Goal: Task Accomplishment & Management: Manage account settings

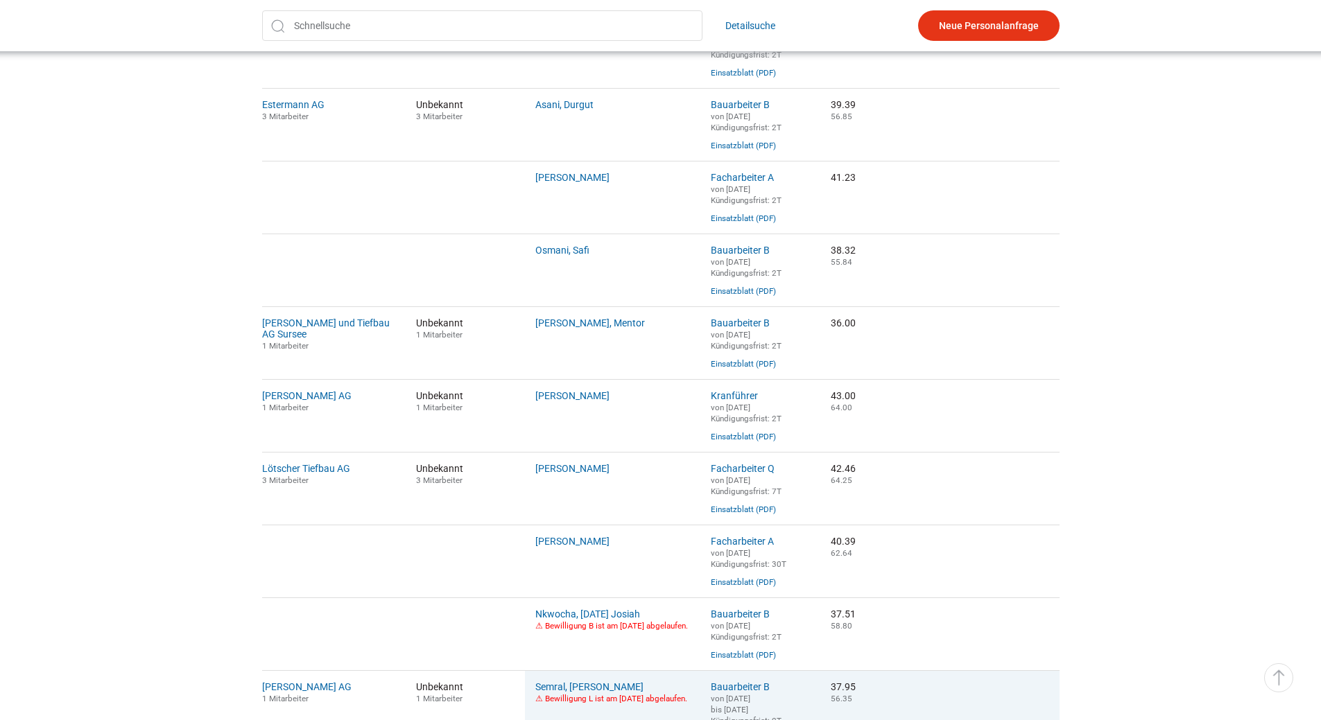
scroll to position [901, 0]
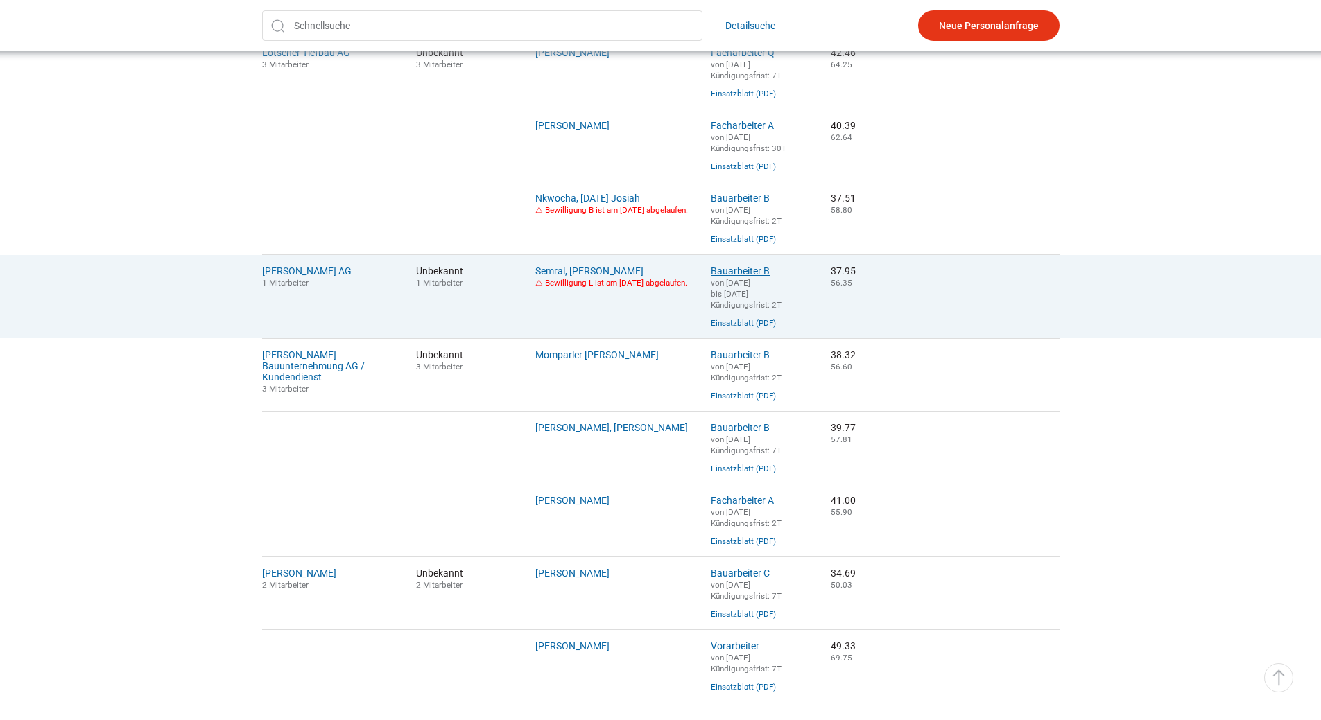
click at [723, 277] on link "Bauarbeiter B" at bounding box center [740, 271] width 59 height 11
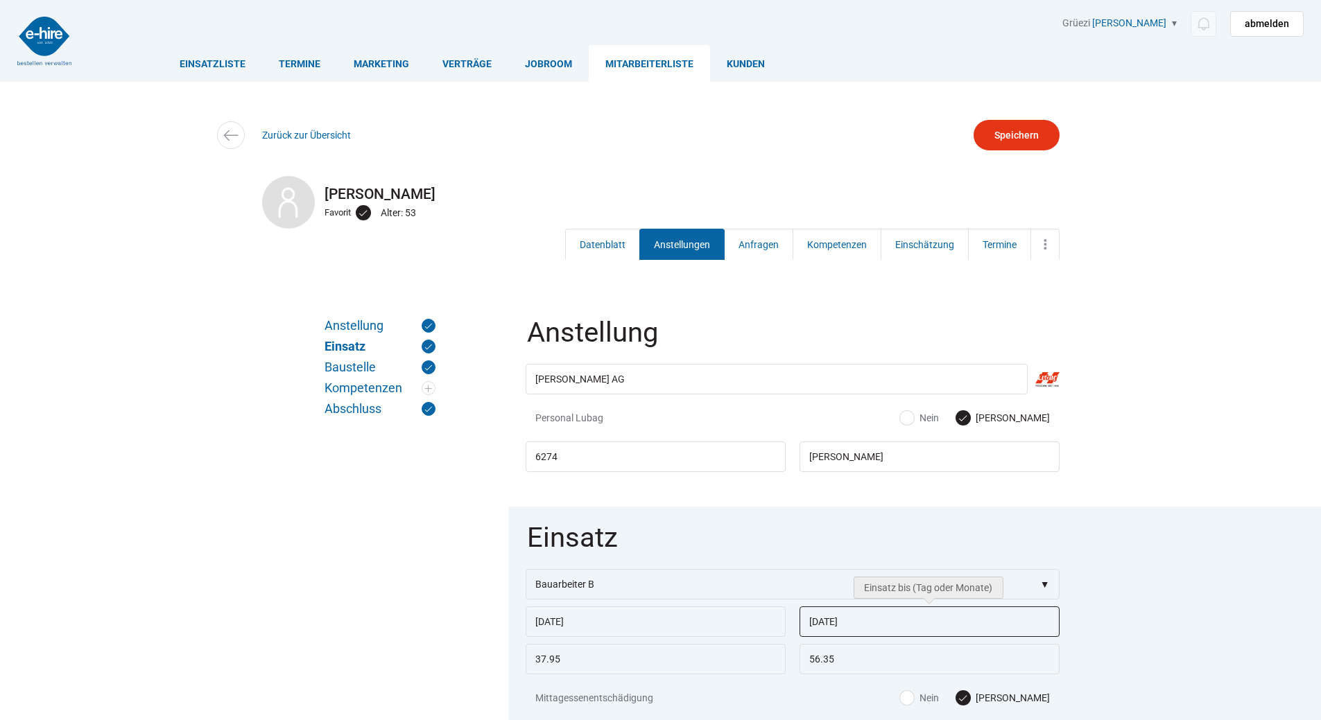
click at [869, 628] on input "05.09.2025" at bounding box center [929, 622] width 260 height 31
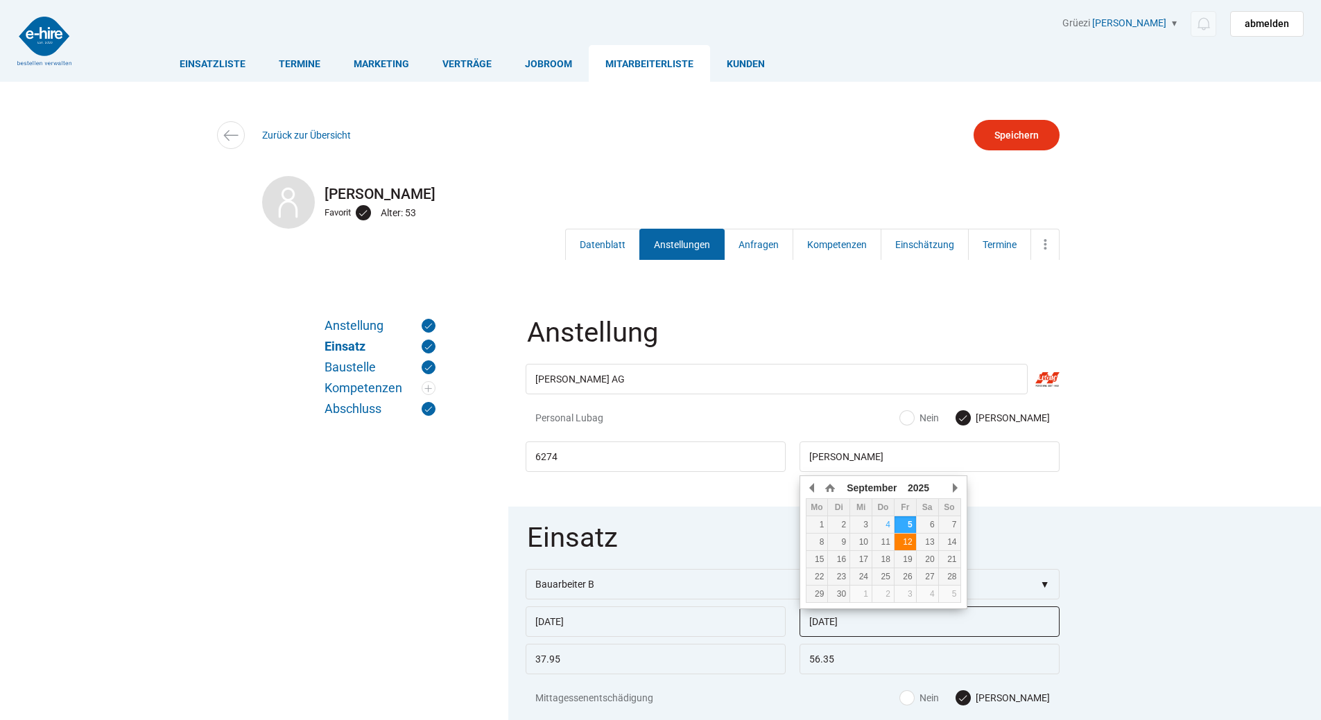
click at [902, 535] on td "12" at bounding box center [905, 542] width 22 height 17
type input "12.09.2025"
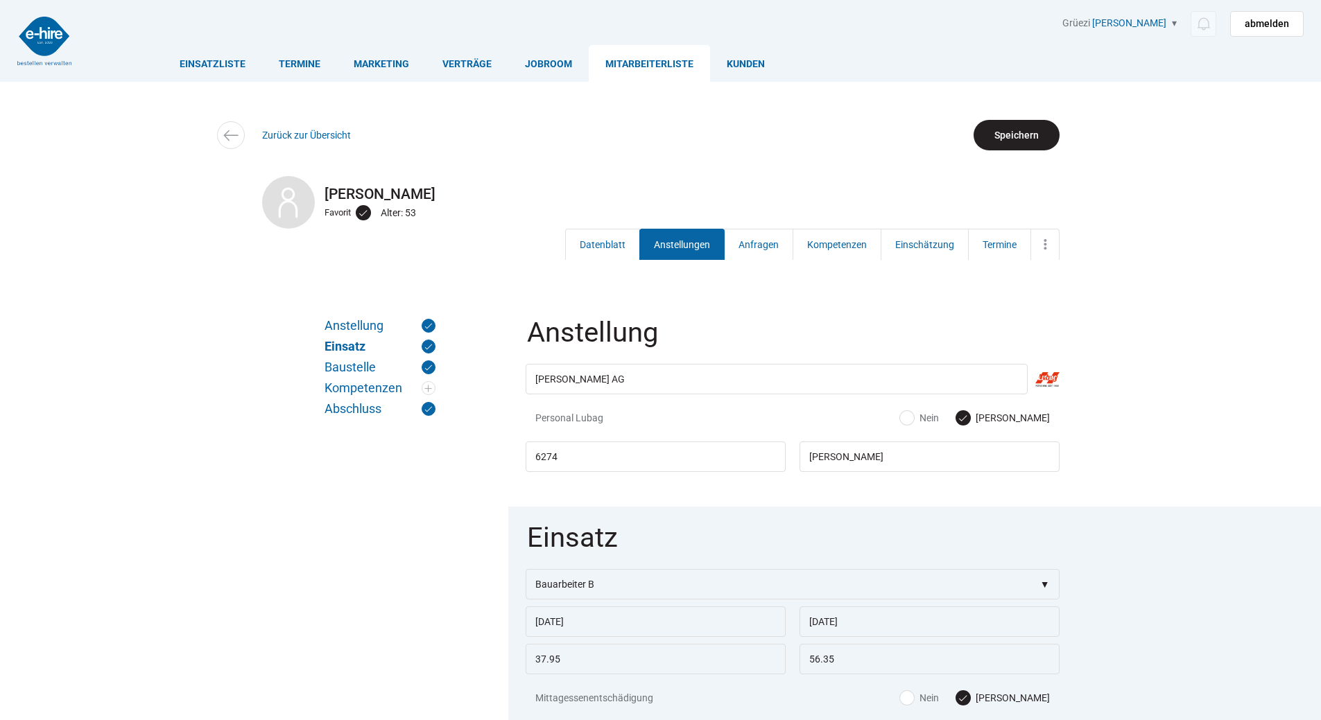
click at [1007, 139] on input "Speichern" at bounding box center [1016, 135] width 86 height 31
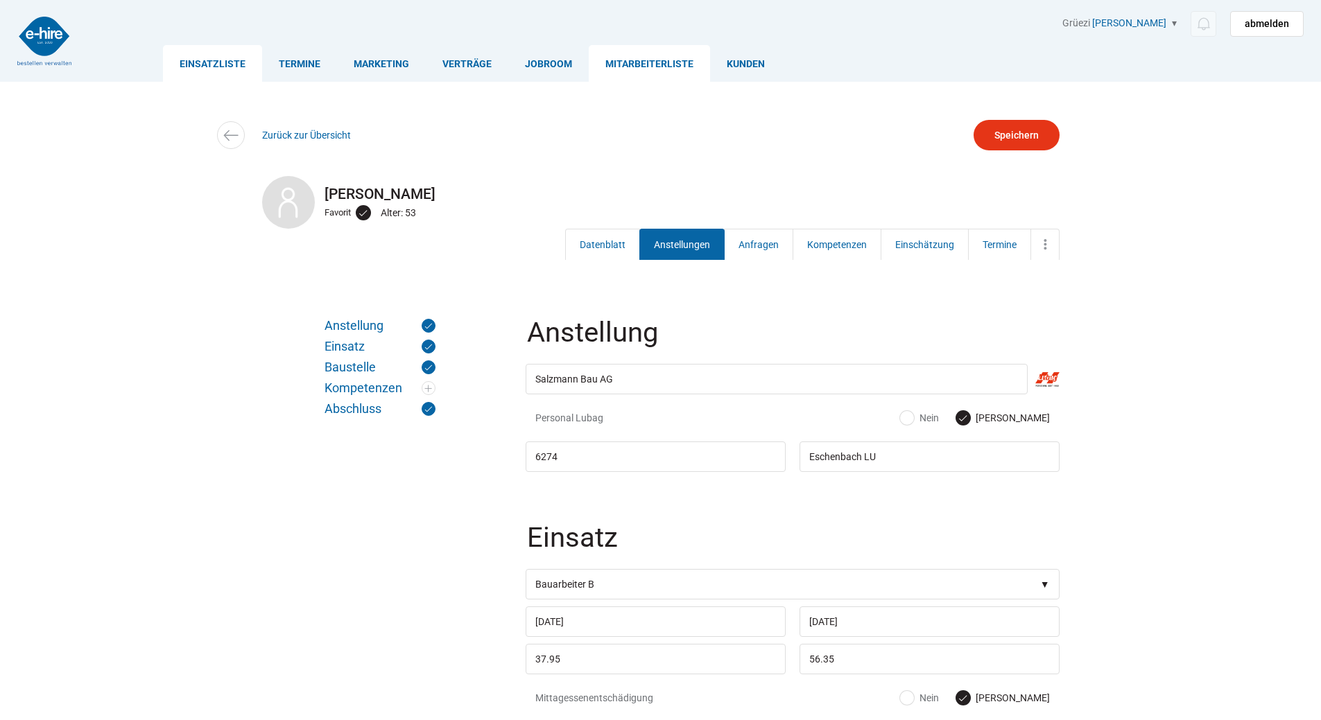
click at [208, 67] on link "Einsatzliste" at bounding box center [212, 63] width 99 height 37
